Goal: Transaction & Acquisition: Purchase product/service

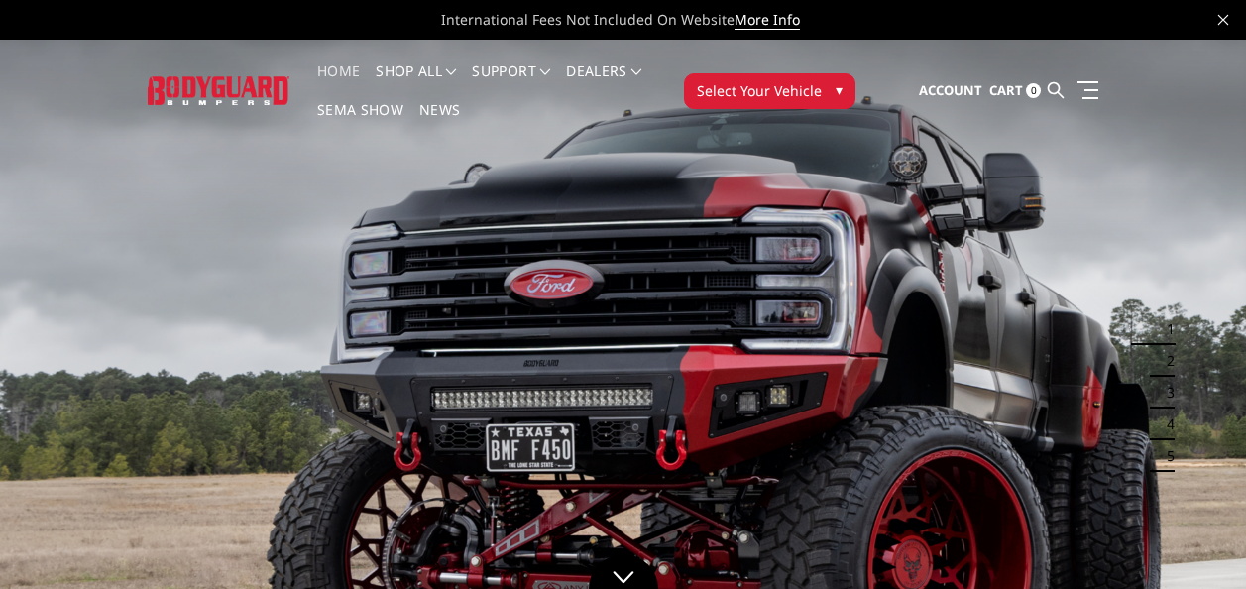
click at [727, 81] on span "Select Your Vehicle" at bounding box center [759, 90] width 125 height 21
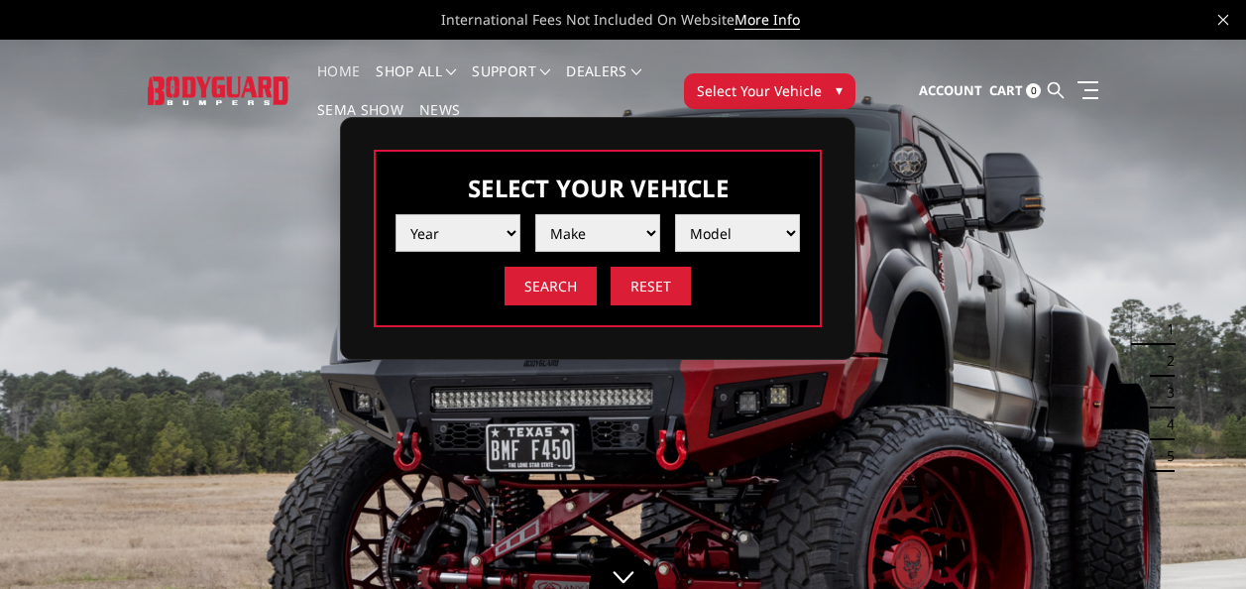
click at [508, 228] on select "Year [DATE] 2024 2023 2022 2021 2020 2019 2018 2017 2016 2015 2014 2013 2012 20…" at bounding box center [458, 233] width 125 height 38
select select "yr_2019"
click at [396, 214] on select "Year [DATE] 2024 2023 2022 2021 2020 2019 2018 2017 2016 2015 2014 2013 2012 20…" at bounding box center [458, 233] width 125 height 38
drag, startPoint x: 578, startPoint y: 224, endPoint x: 566, endPoint y: 247, distance: 25.7
click at [578, 224] on select "Make Chevrolet Ford GMC Nissan Ram Toyota" at bounding box center [597, 233] width 125 height 38
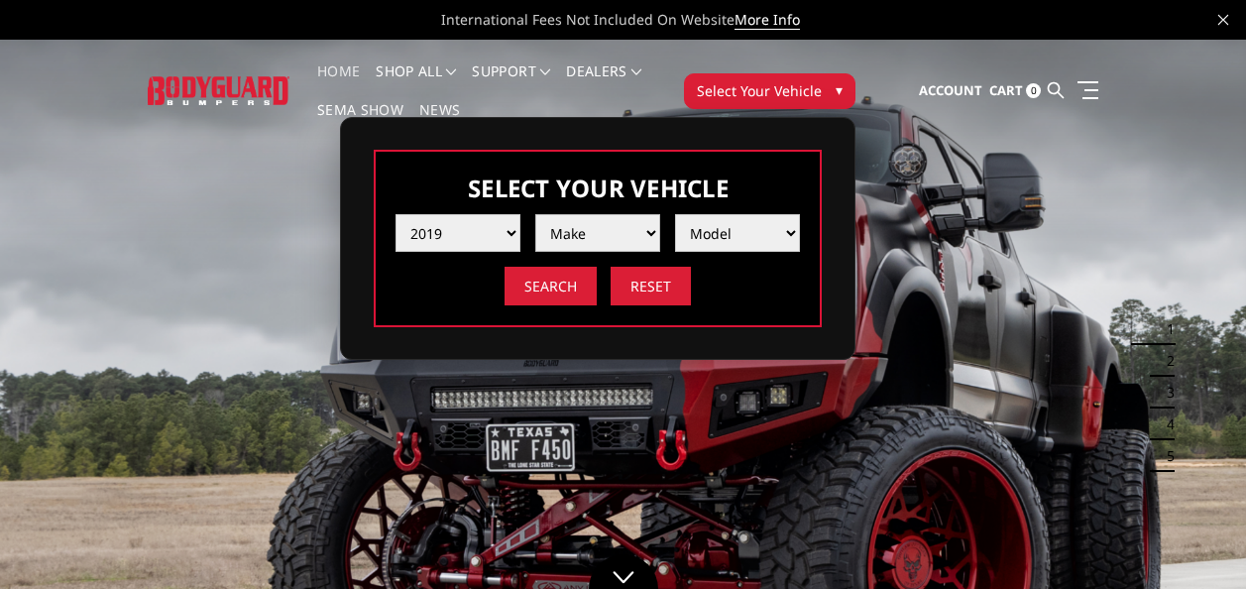
select select "mk_ram"
click at [535, 214] on select "Make Chevrolet Ford GMC Nissan Ram Toyota" at bounding box center [597, 233] width 125 height 38
click at [742, 235] on select "Model 1500 6-Lug 1500 Rebel 2500 / 3500 4500 / 5500" at bounding box center [737, 233] width 125 height 38
select select "md_2500-3500"
click at [675, 214] on select "Model 1500 6-Lug 1500 Rebel 2500 / 3500 4500 / 5500" at bounding box center [737, 233] width 125 height 38
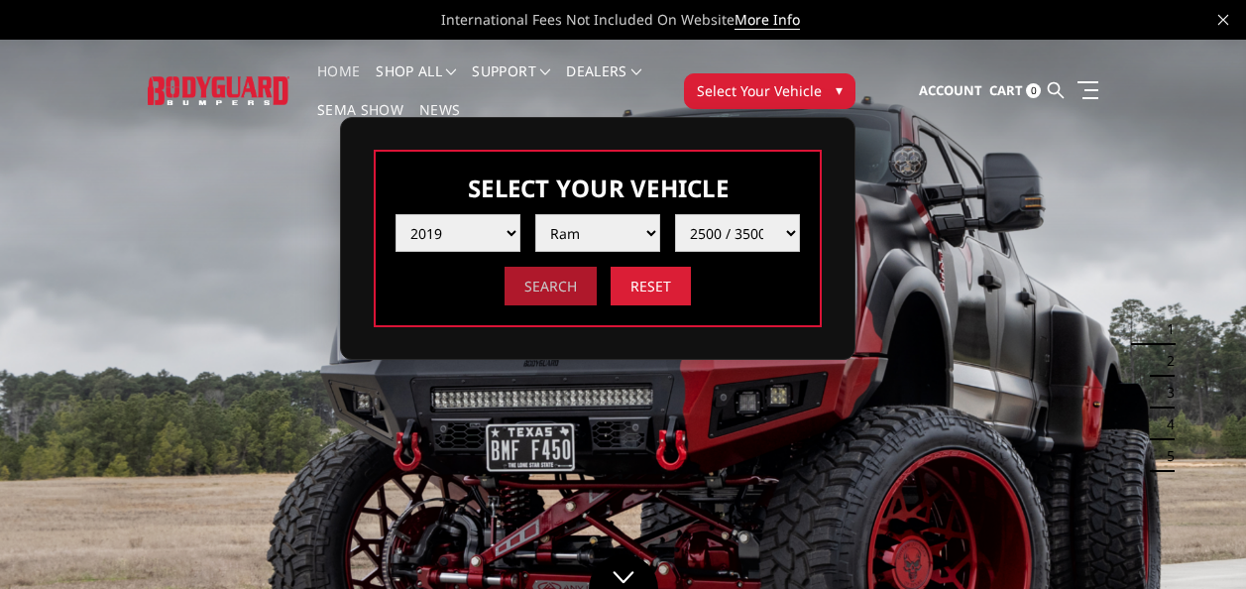
click at [576, 282] on input "Search" at bounding box center [551, 286] width 92 height 39
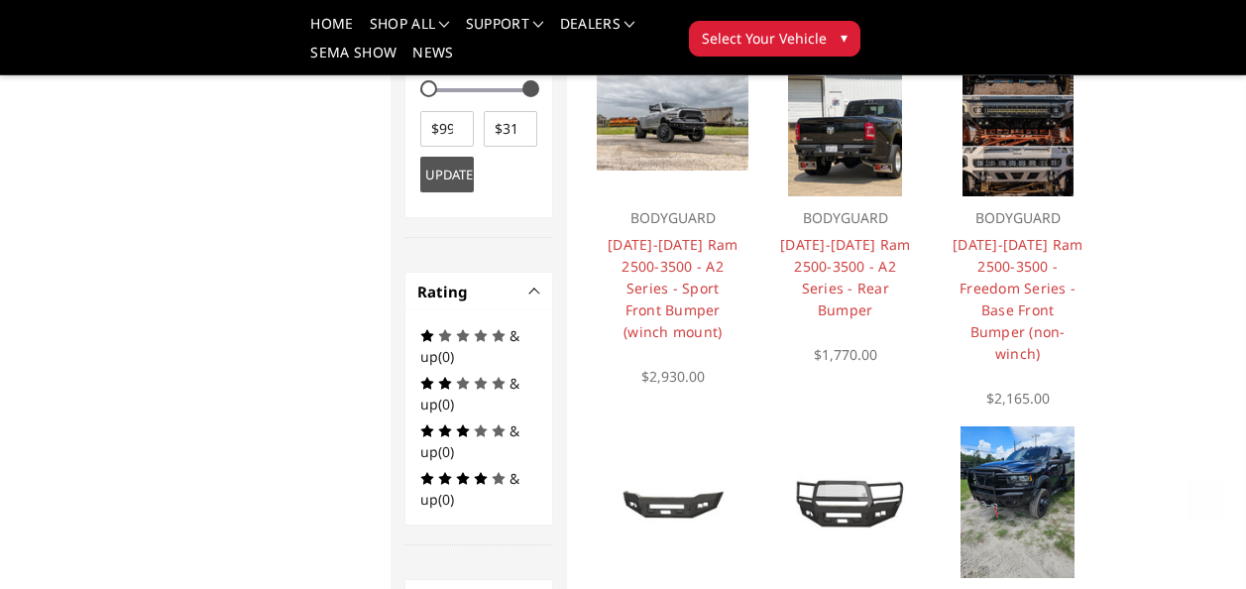
scroll to position [1188, 0]
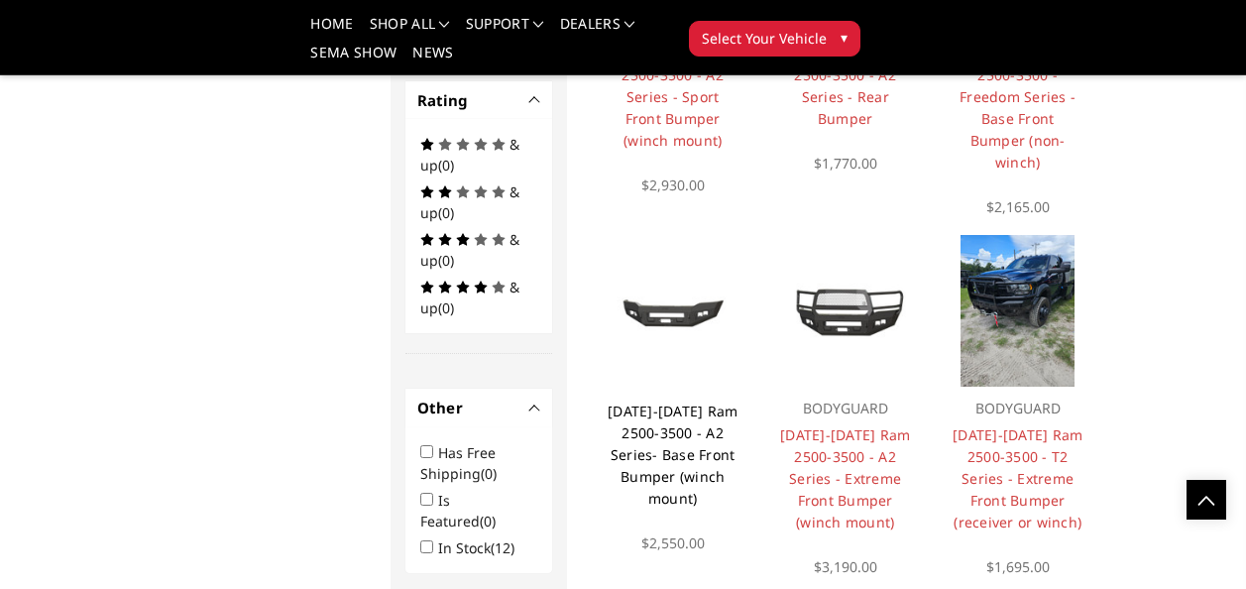
click at [686, 476] on link "[DATE]-[DATE] Ram 2500-3500 - A2 Series- Base Front Bumper (winch mount)" at bounding box center [673, 455] width 130 height 106
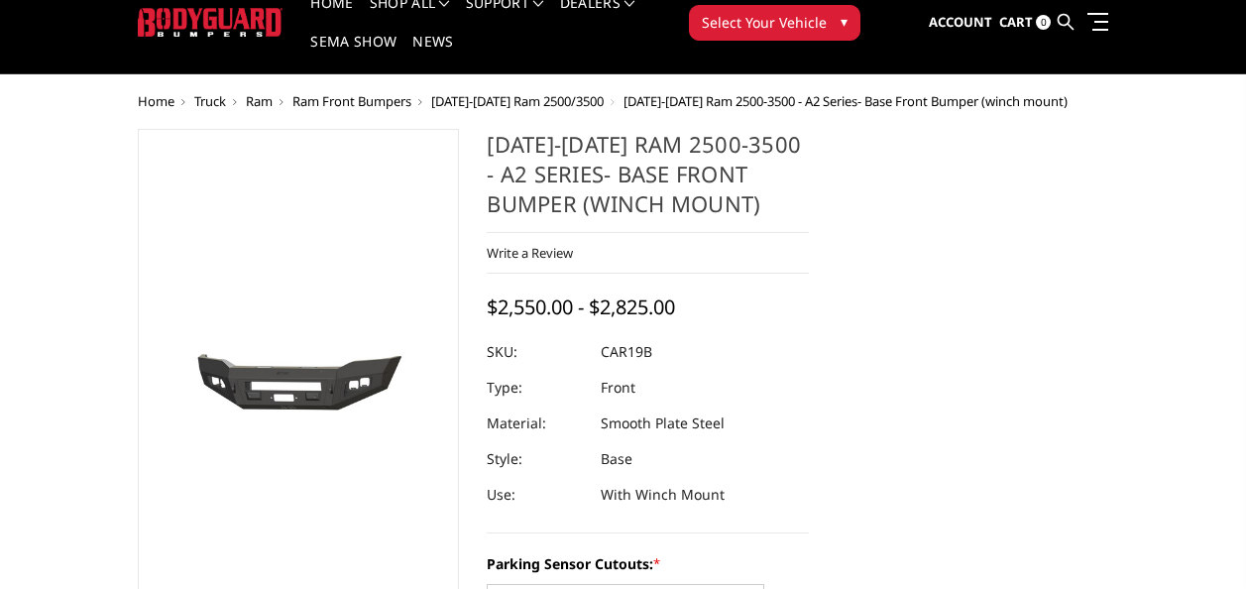
scroll to position [198, 0]
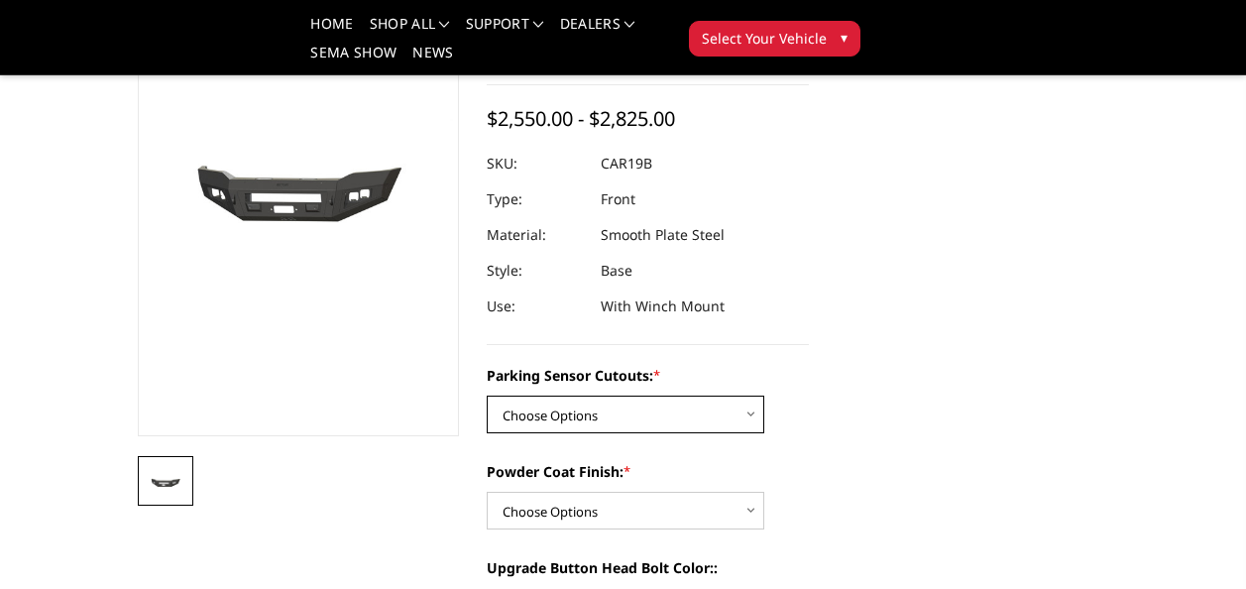
click at [555, 406] on select "Choose Options No - Without Parking Sensor Cutouts Yes - With Parking Sensor Cu…" at bounding box center [626, 415] width 278 height 38
select select "2015"
click at [487, 397] on select "Choose Options No - Without Parking Sensor Cutouts Yes - With Parking Sensor Cu…" at bounding box center [626, 415] width 278 height 38
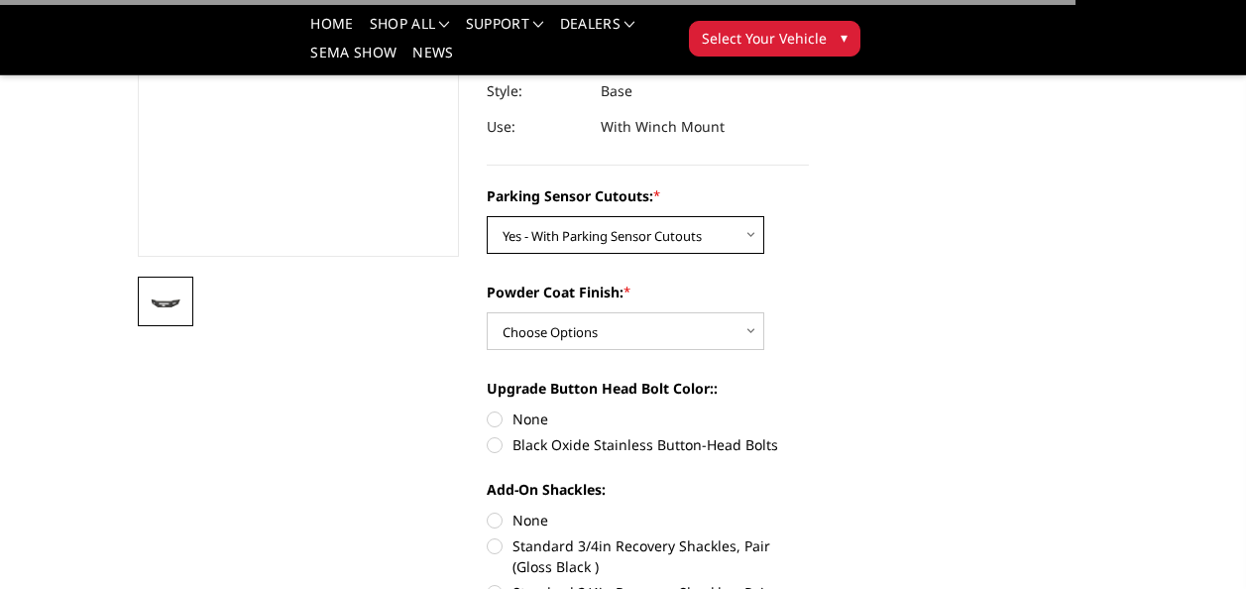
scroll to position [397, 0]
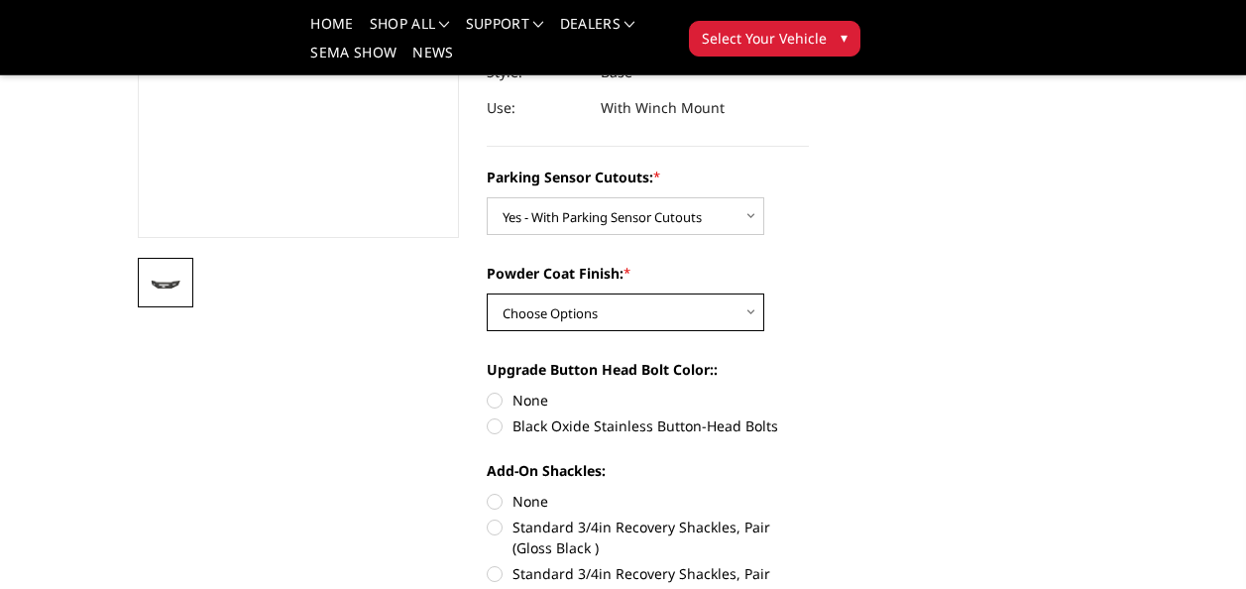
click at [631, 314] on select "Choose Options Bare Metal Textured Black Powder Coat" at bounding box center [626, 313] width 278 height 38
select select "2016"
click at [487, 295] on select "Choose Options Bare Metal Textured Black Powder Coat" at bounding box center [626, 313] width 278 height 38
click at [497, 426] on label "Black Oxide Stainless Button-Head Bolts" at bounding box center [648, 425] width 322 height 21
click at [809, 391] on input "Black Oxide Stainless Button-Head Bolts" at bounding box center [809, 390] width 1 height 1
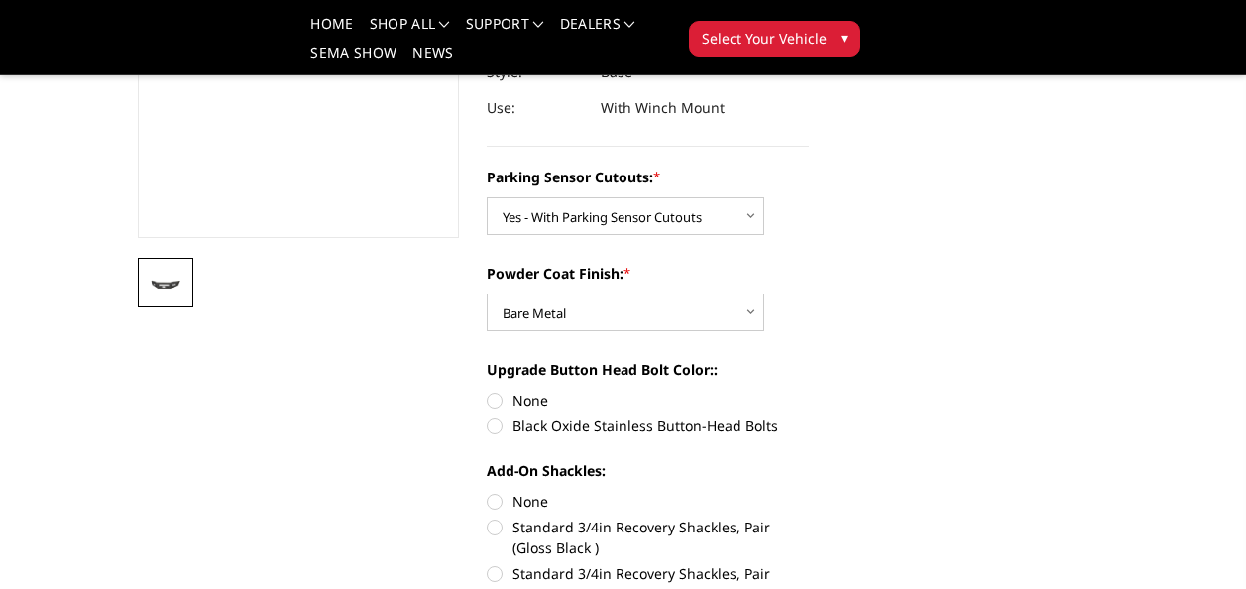
radio input "true"
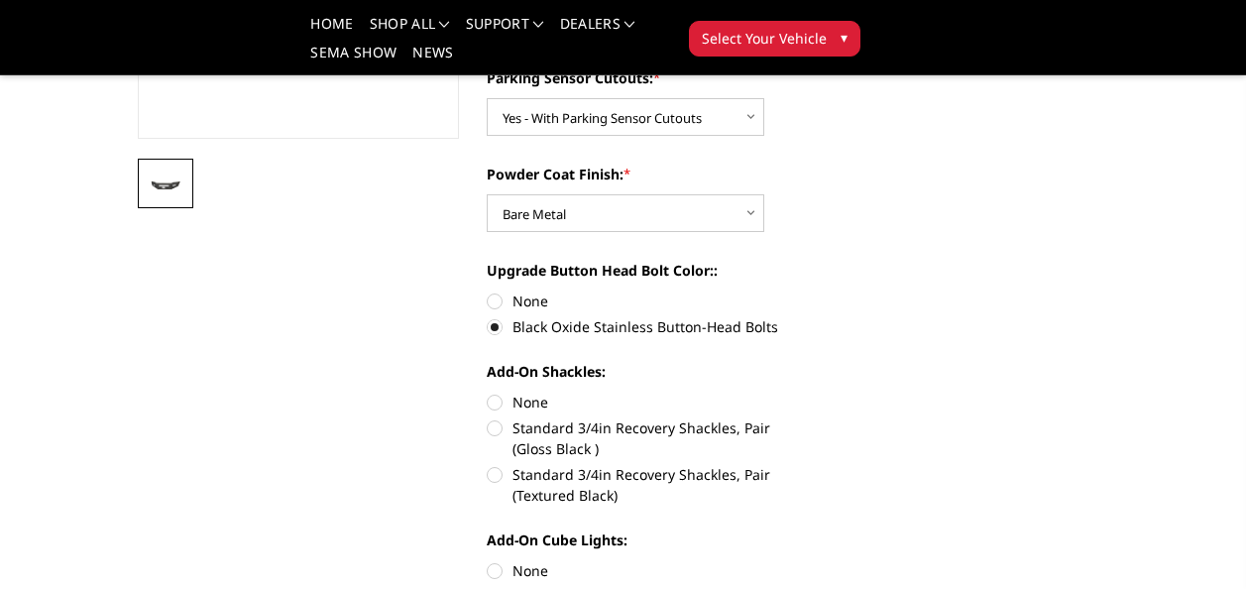
click at [495, 399] on label "None" at bounding box center [648, 402] width 322 height 21
click at [488, 393] on input "None" at bounding box center [487, 392] width 1 height 1
radio input "true"
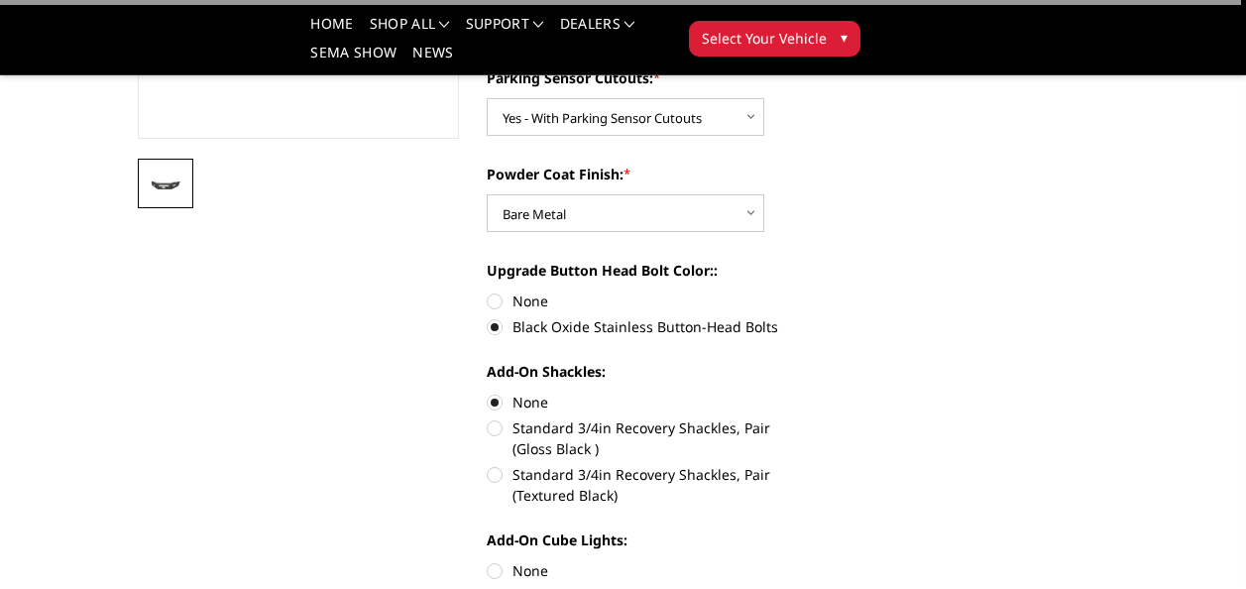
scroll to position [694, 0]
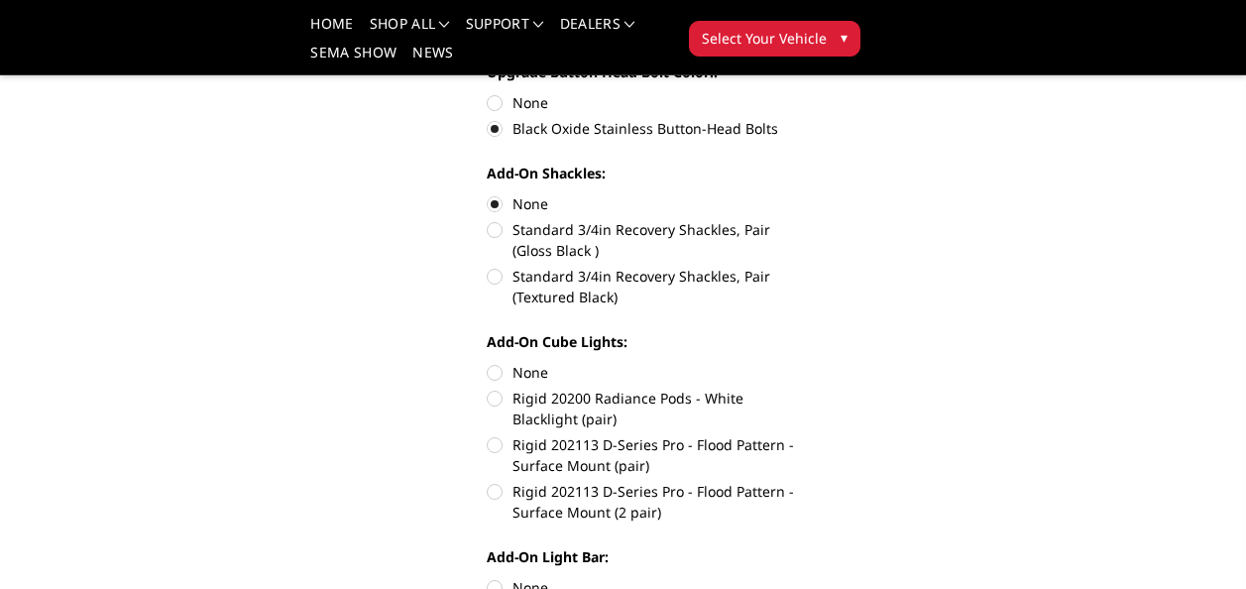
click at [498, 382] on label "None" at bounding box center [648, 372] width 322 height 21
click at [488, 363] on input "None" at bounding box center [487, 362] width 1 height 1
radio input "true"
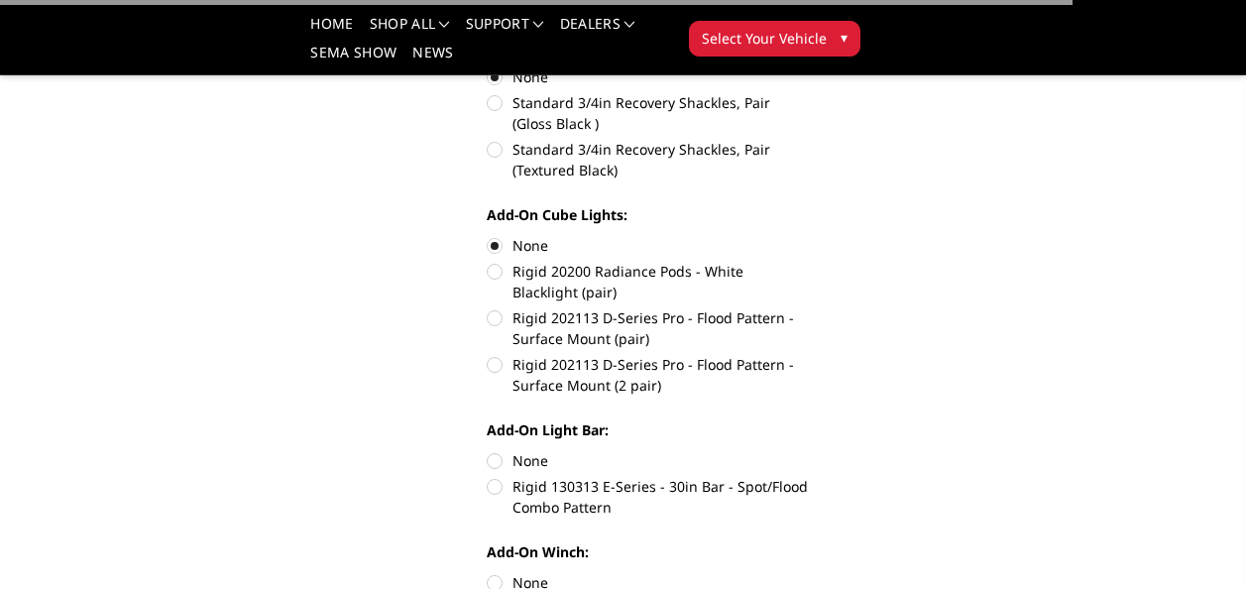
scroll to position [892, 0]
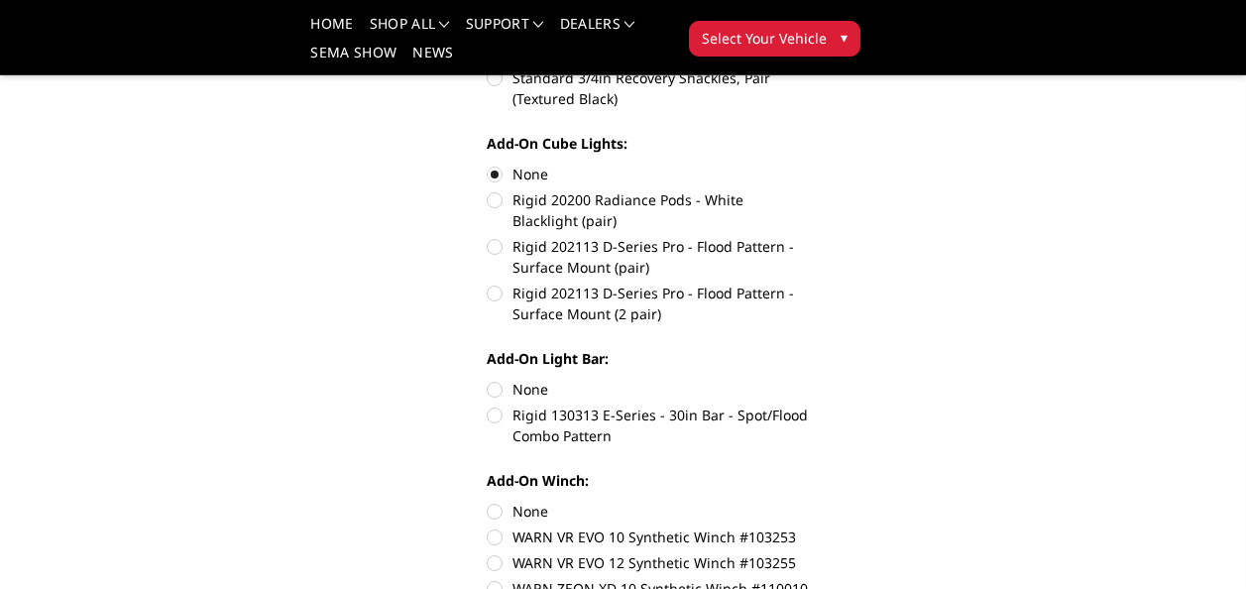
click at [494, 390] on label "None" at bounding box center [648, 389] width 322 height 21
click at [488, 380] on input "None" at bounding box center [487, 379] width 1 height 1
radio input "true"
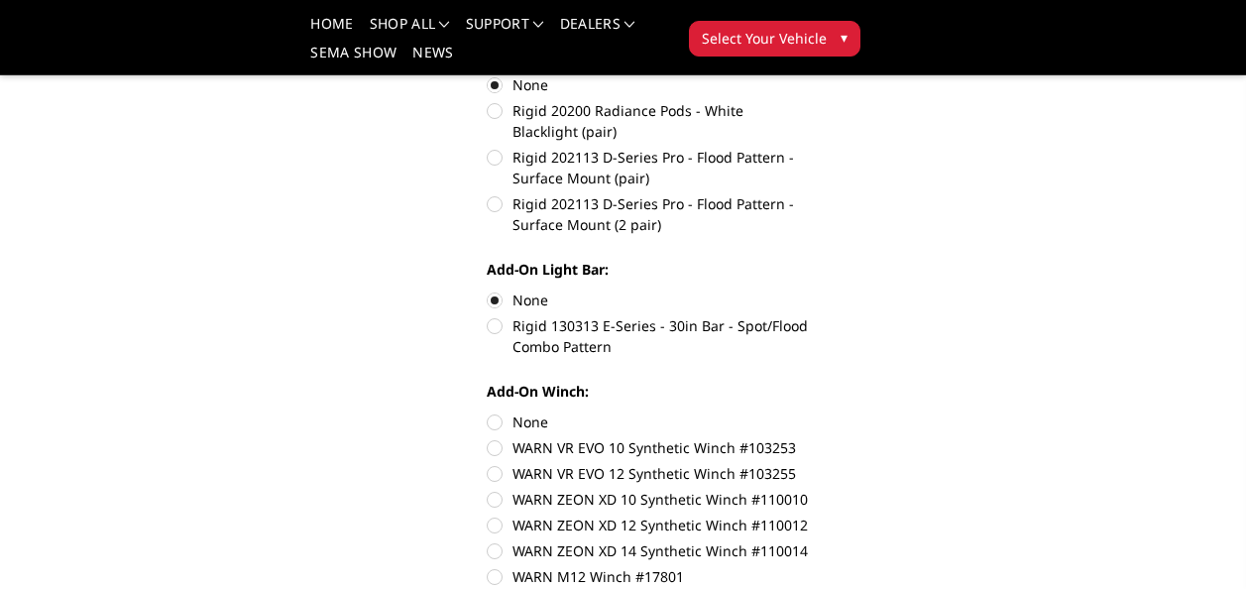
scroll to position [992, 0]
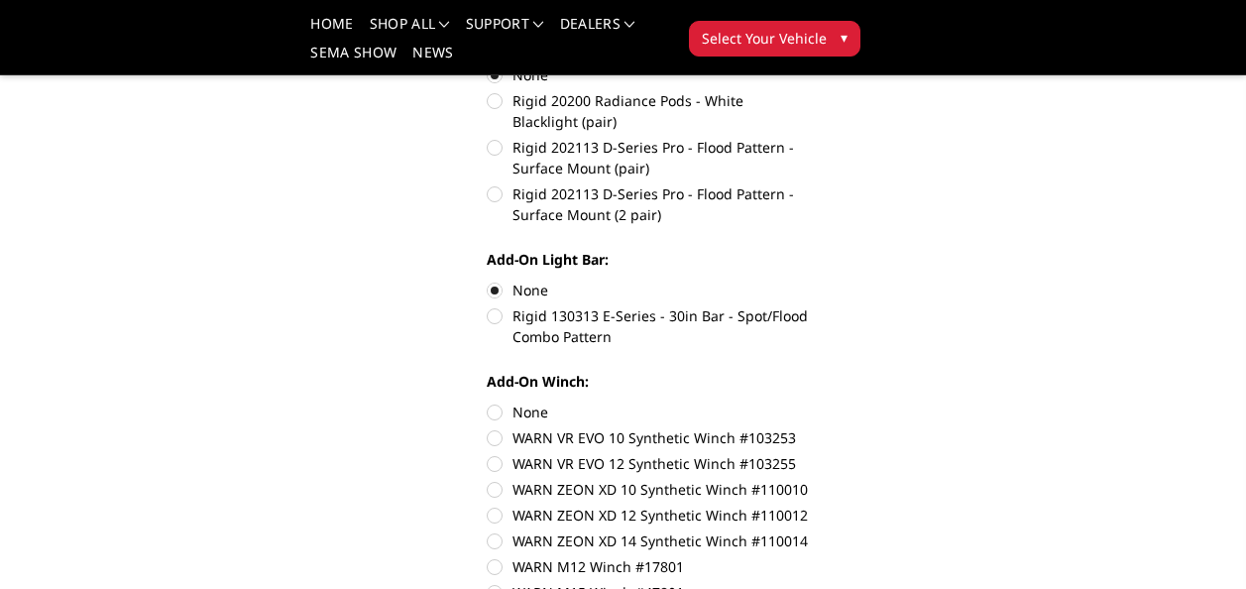
click at [495, 415] on label "None" at bounding box center [648, 412] width 322 height 21
click at [488, 403] on input "None" at bounding box center [487, 402] width 1 height 1
radio input "true"
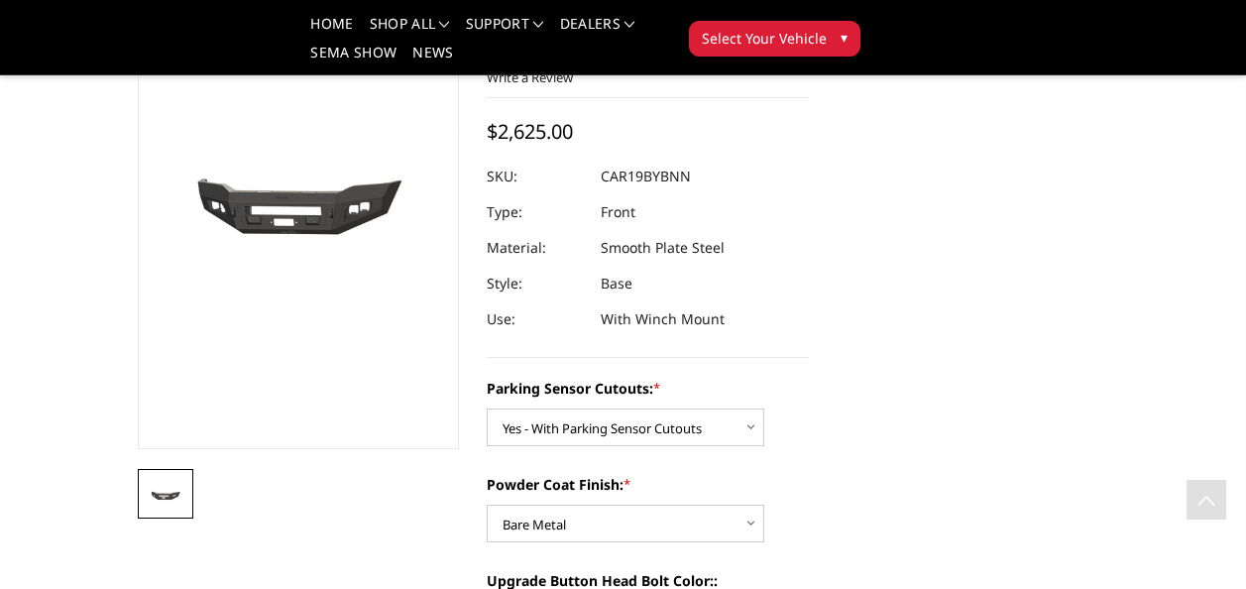
scroll to position [0, 0]
